Goal: Transaction & Acquisition: Subscribe to service/newsletter

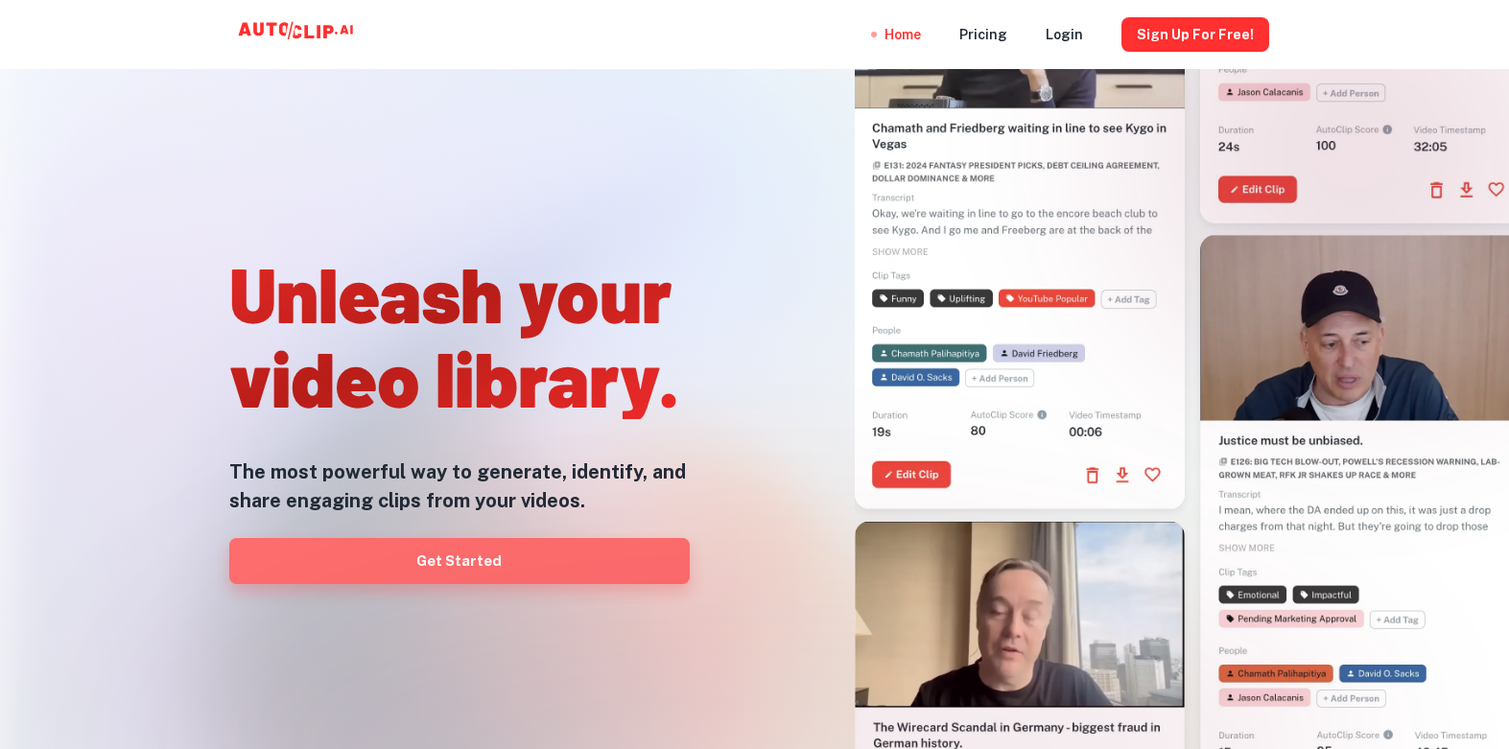
click at [509, 557] on link "Get Started" at bounding box center [459, 561] width 460 height 46
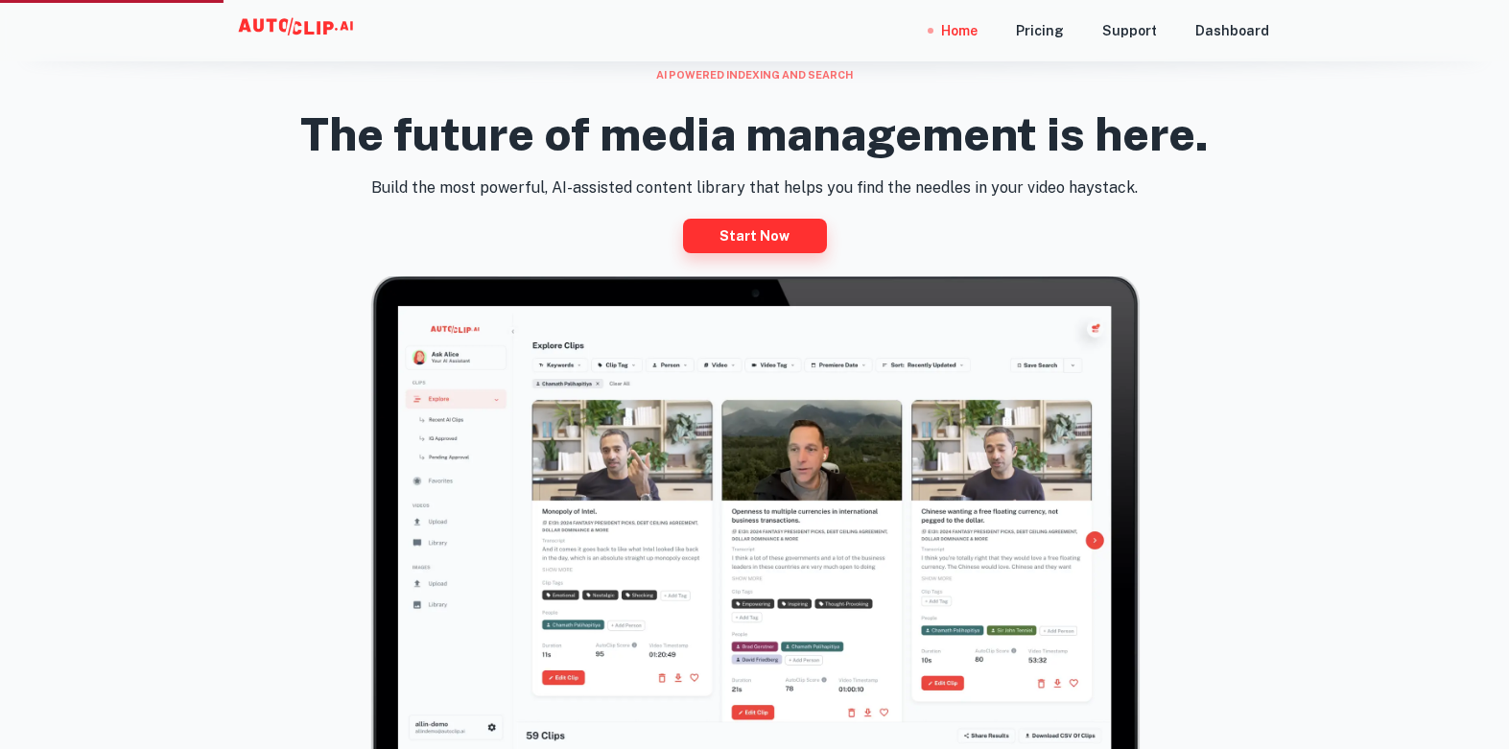
scroll to position [884, 0]
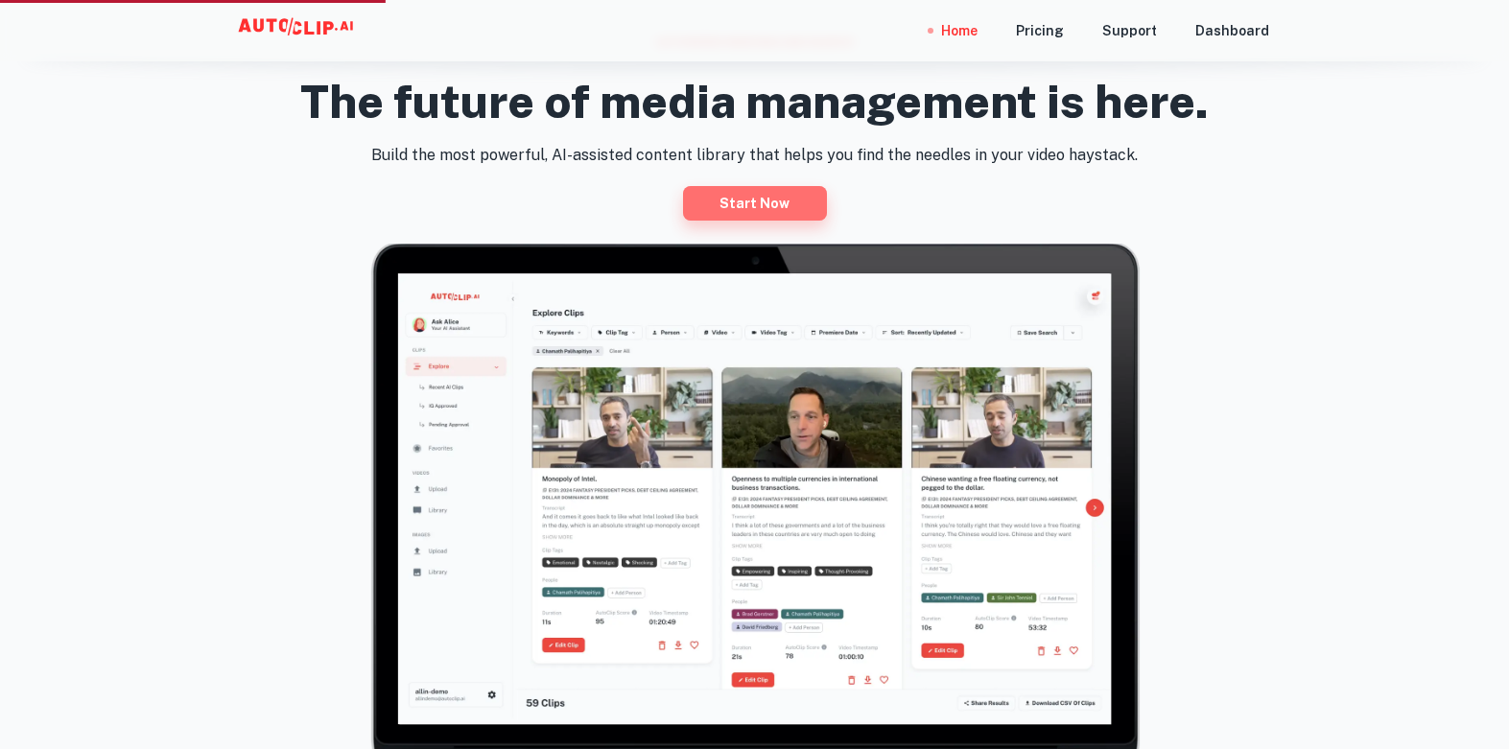
click at [743, 201] on link "Start now" at bounding box center [755, 203] width 144 height 35
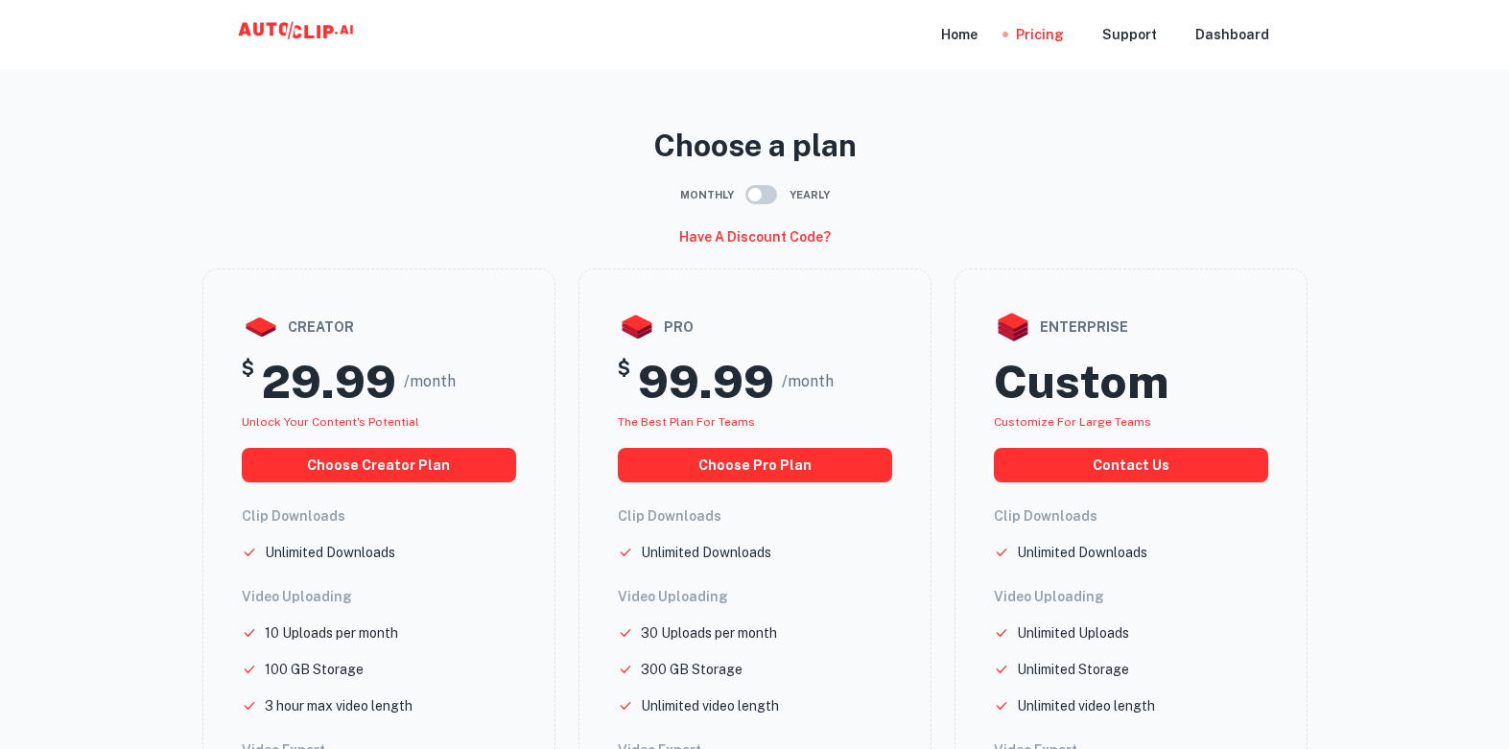
click at [717, 191] on span "Monthly" at bounding box center [707, 195] width 54 height 16
click at [711, 191] on span "Monthly" at bounding box center [707, 195] width 54 height 16
click at [758, 194] on input "checkbox" at bounding box center [754, 195] width 109 height 36
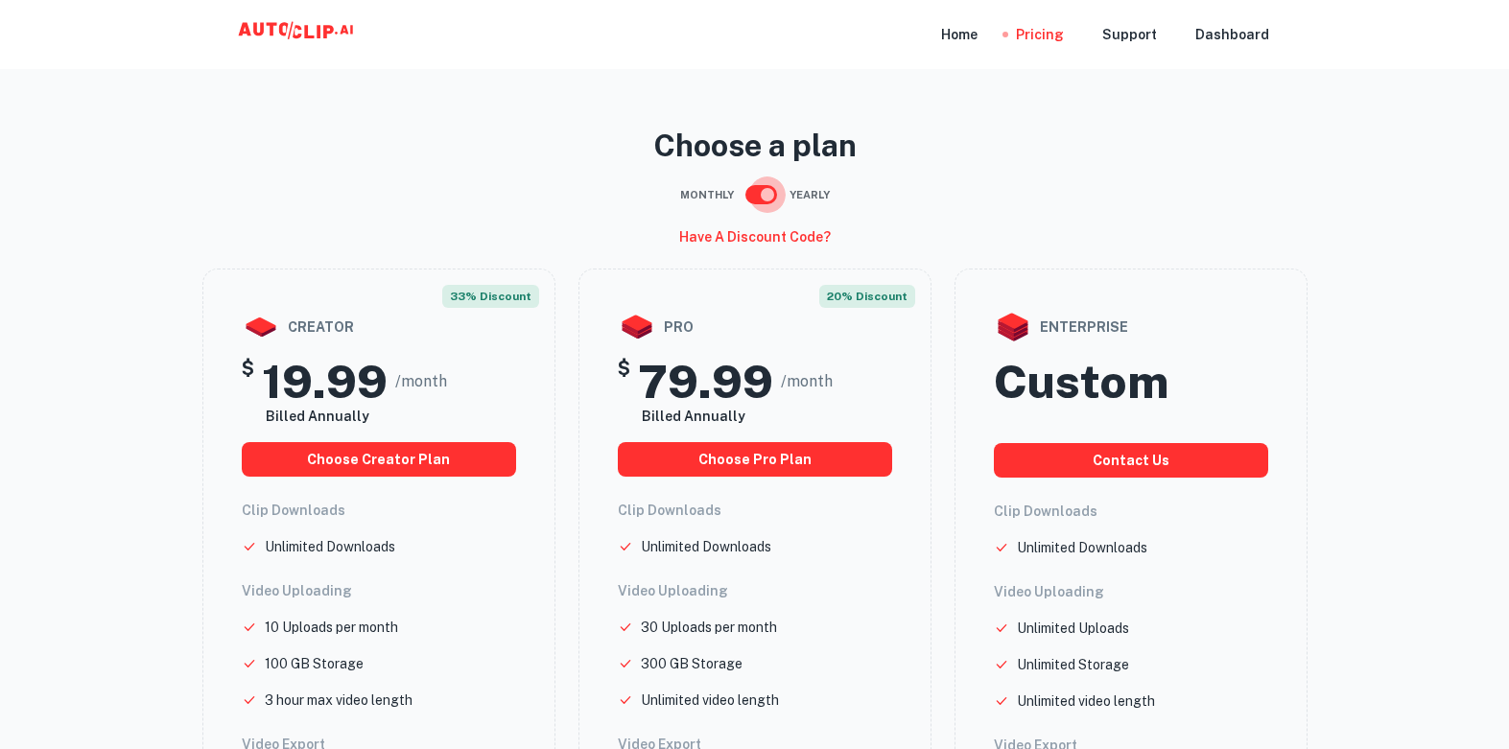
click at [760, 194] on input "checkbox" at bounding box center [767, 195] width 109 height 36
checkbox input "false"
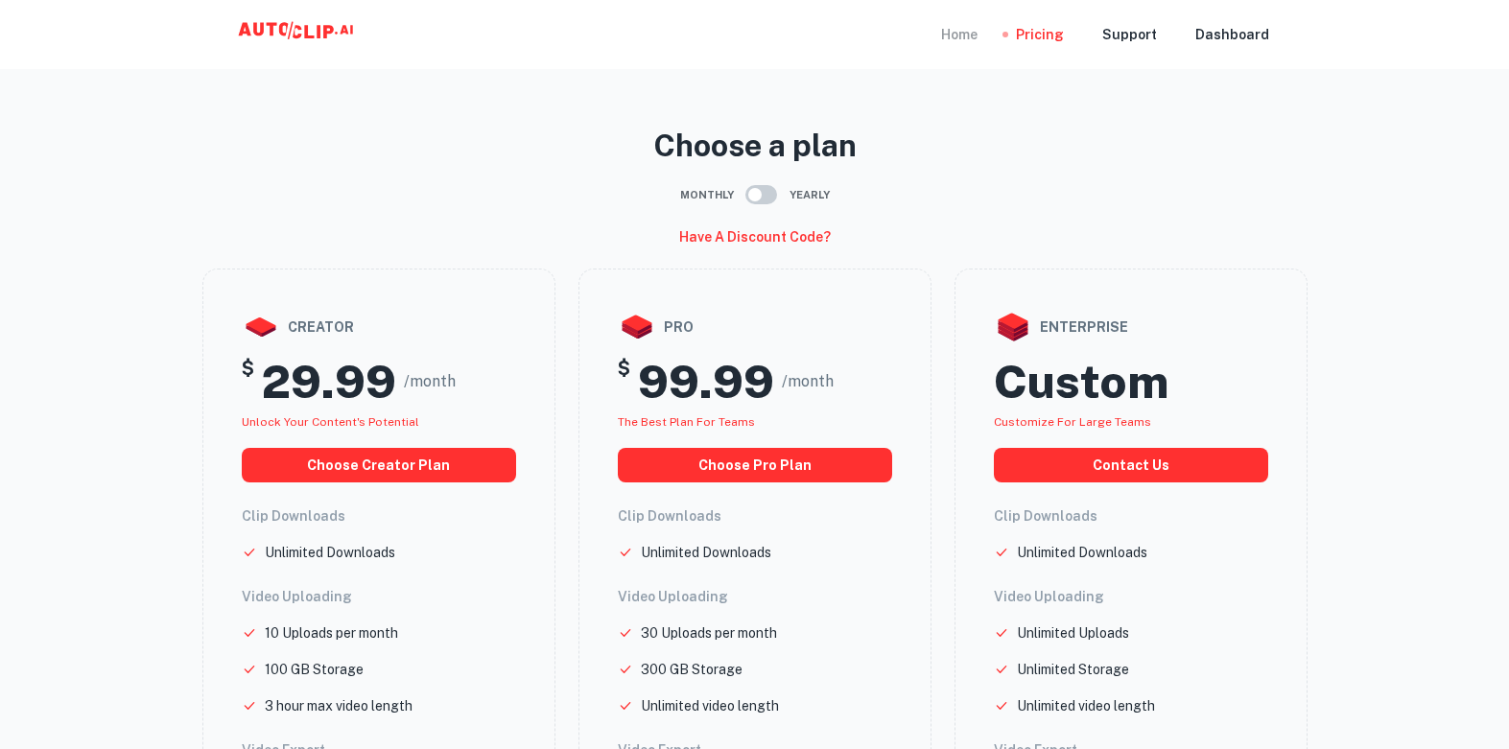
click at [964, 45] on div "Home" at bounding box center [959, 34] width 36 height 69
